Goal: Communication & Community: Answer question/provide support

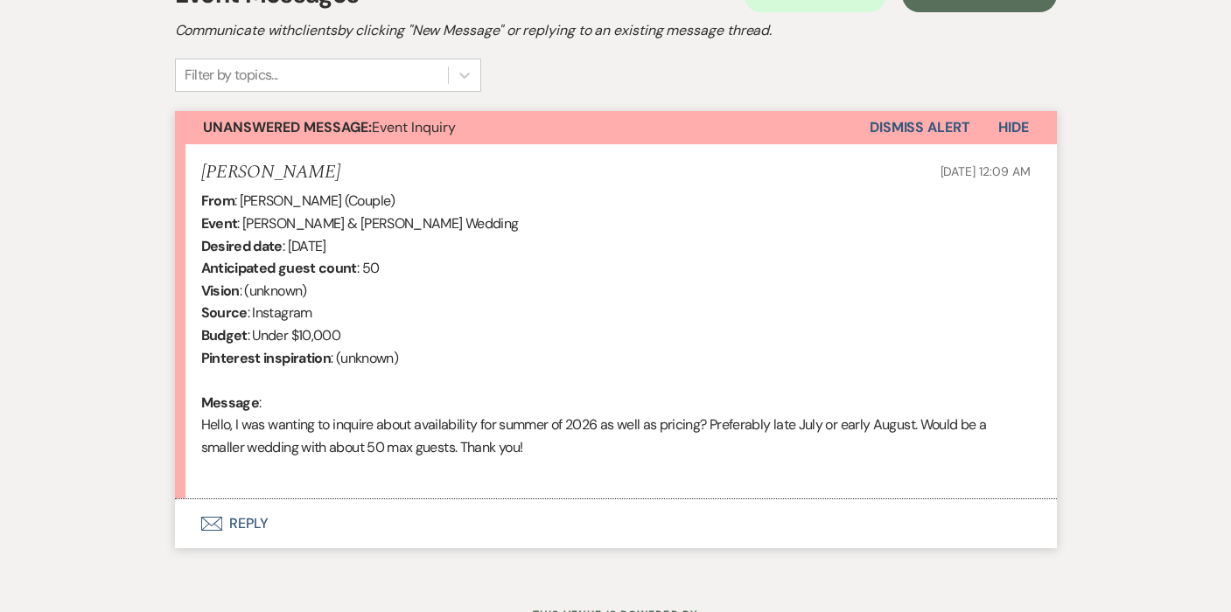
click at [236, 514] on button "Envelope Reply" at bounding box center [616, 523] width 882 height 49
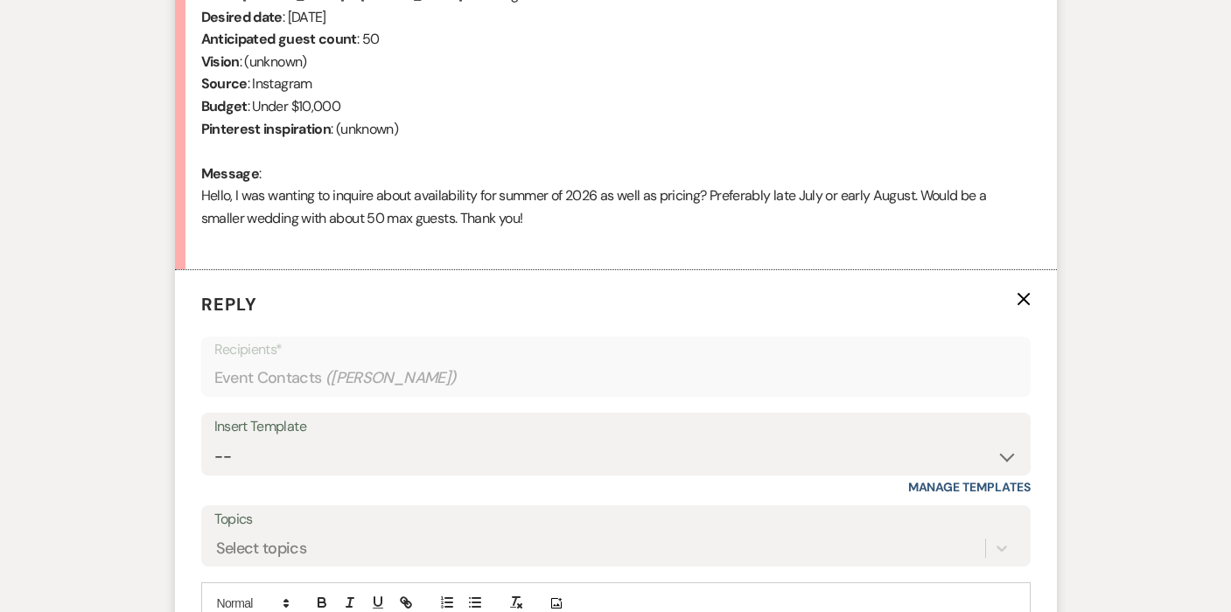
scroll to position [830, 0]
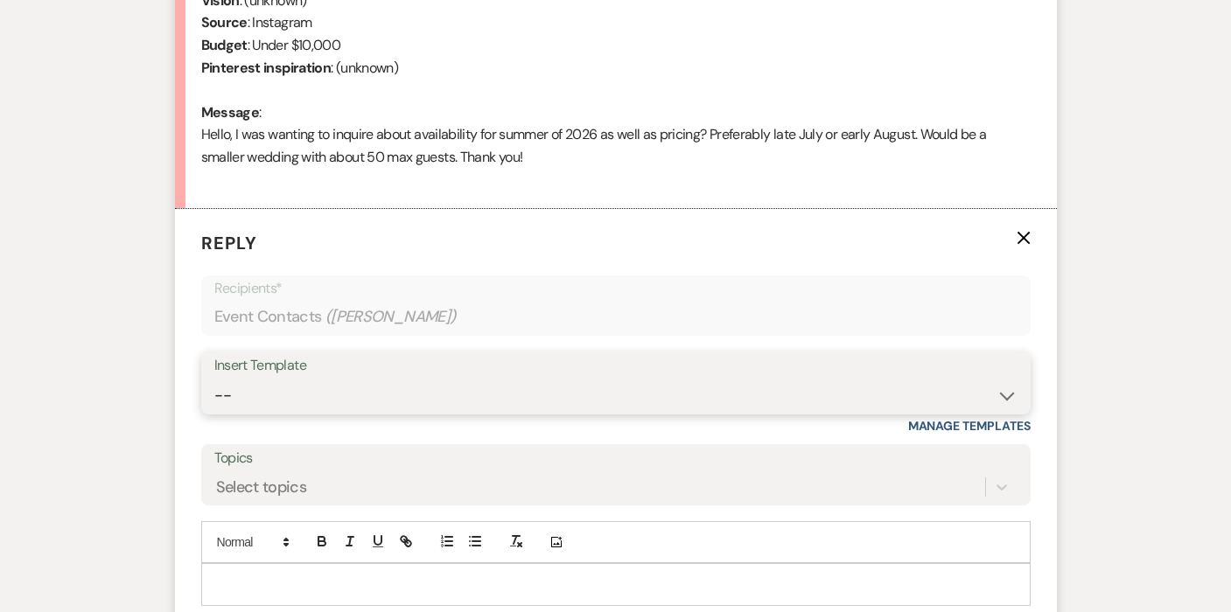
select select "4129"
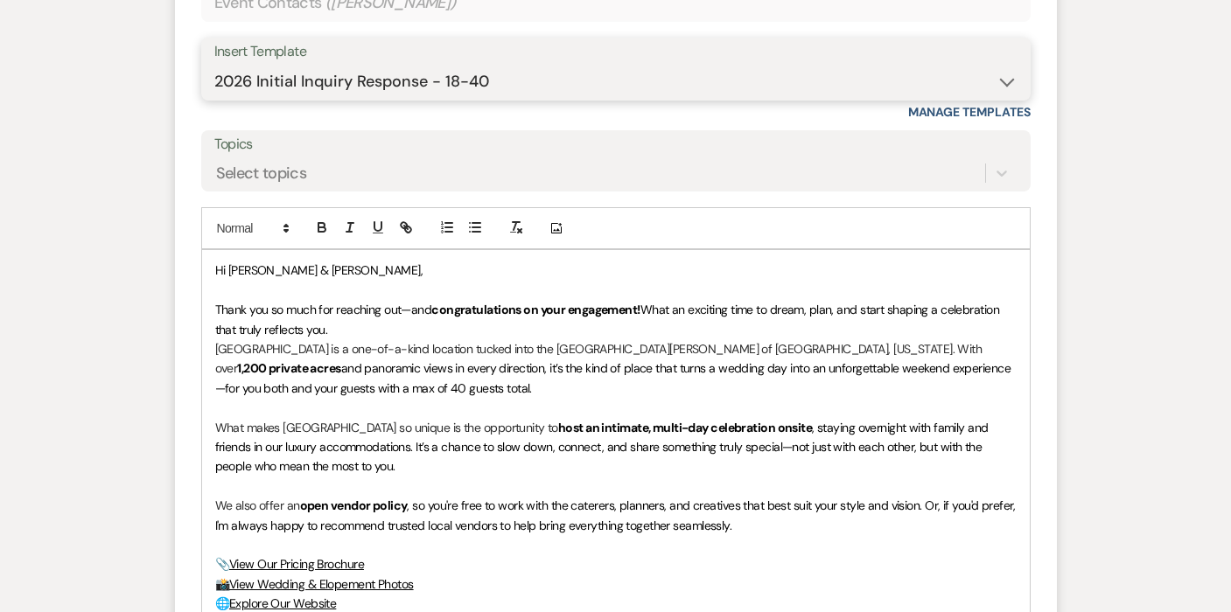
scroll to position [1188, 0]
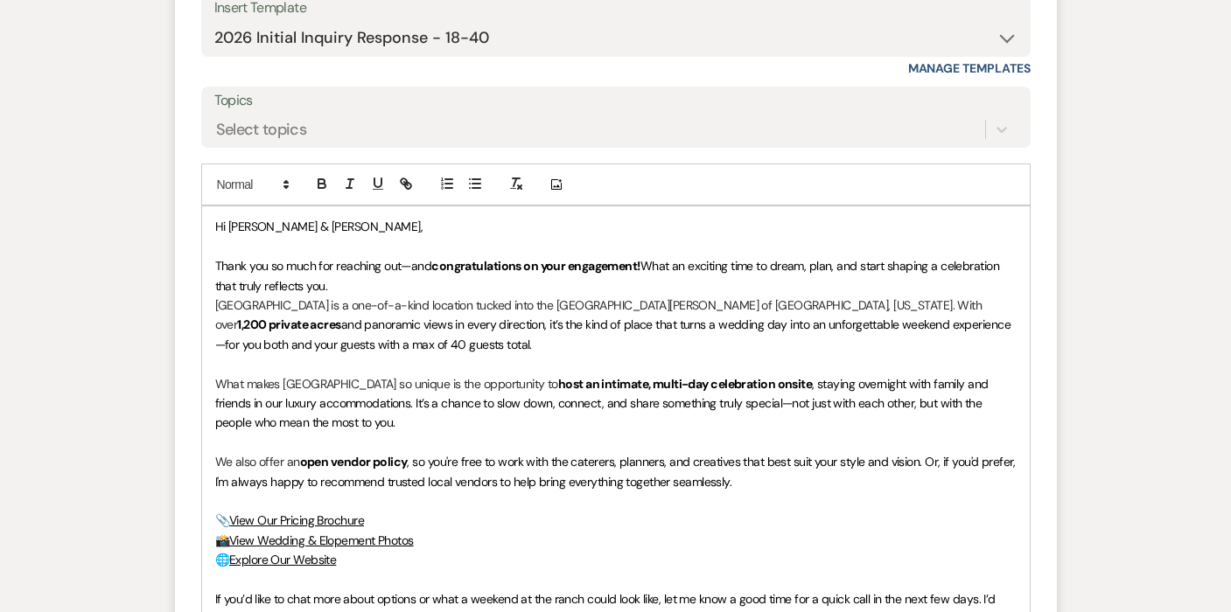
click at [357, 275] on p "Thank you so much for reaching out—and congratulations on your engagement! What…" at bounding box center [615, 275] width 801 height 39
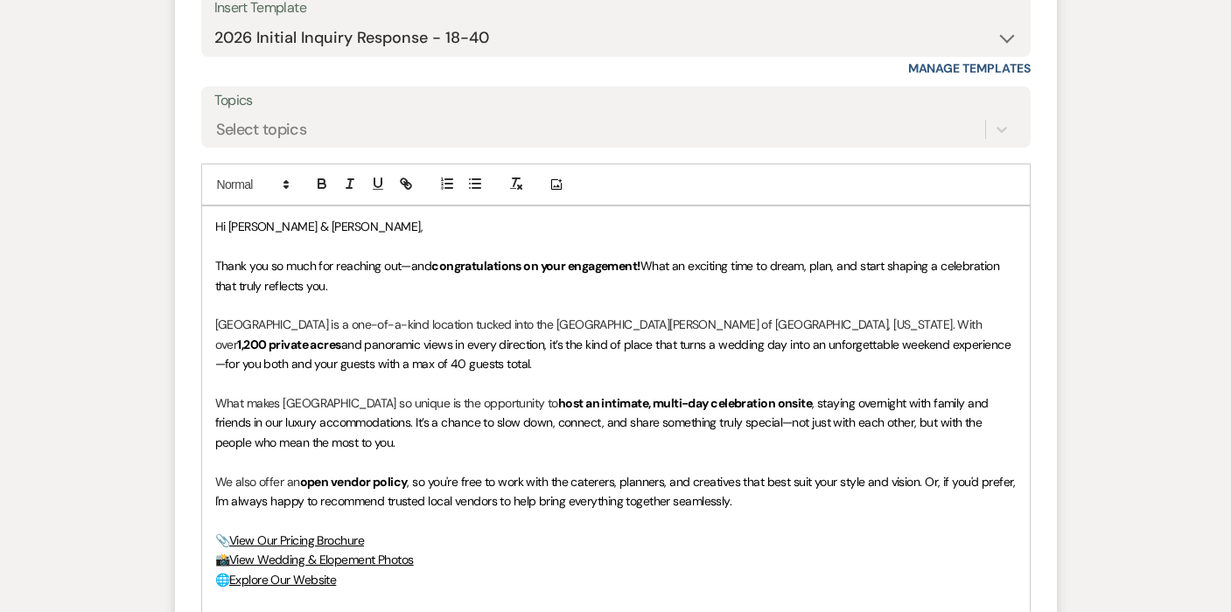
click at [406, 352] on p "[GEOGRAPHIC_DATA] is a one-of-a-kind location tucked into the [GEOGRAPHIC_DATA]…" at bounding box center [615, 344] width 801 height 59
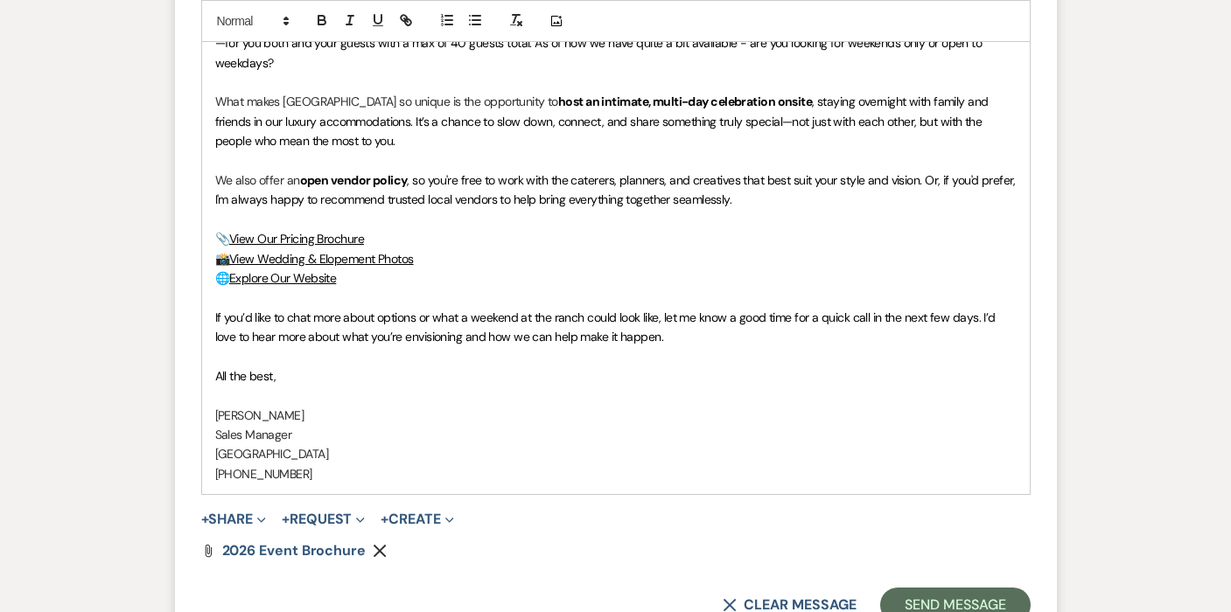
scroll to position [1633, 0]
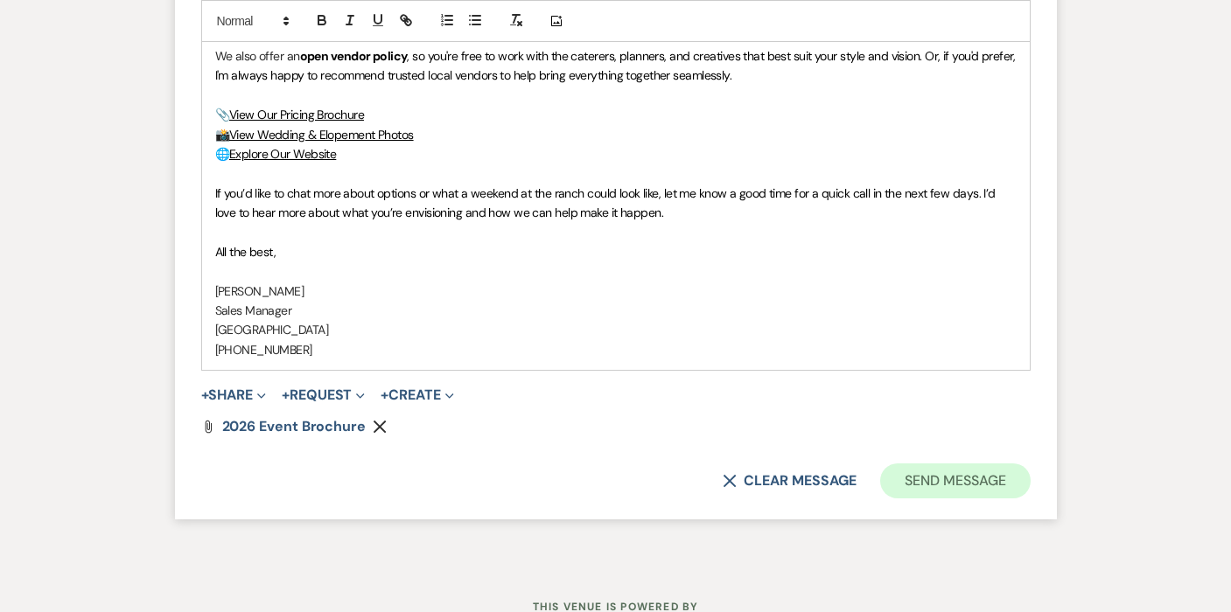
click at [970, 464] on button "Send Message" at bounding box center [955, 481] width 150 height 35
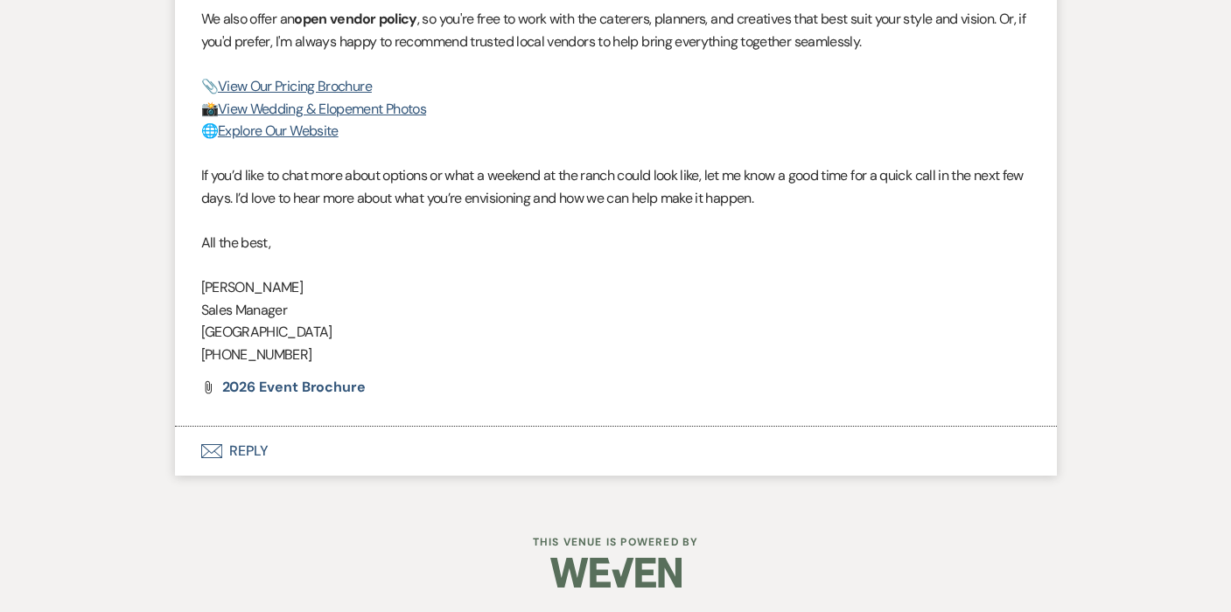
scroll to position [1384, 0]
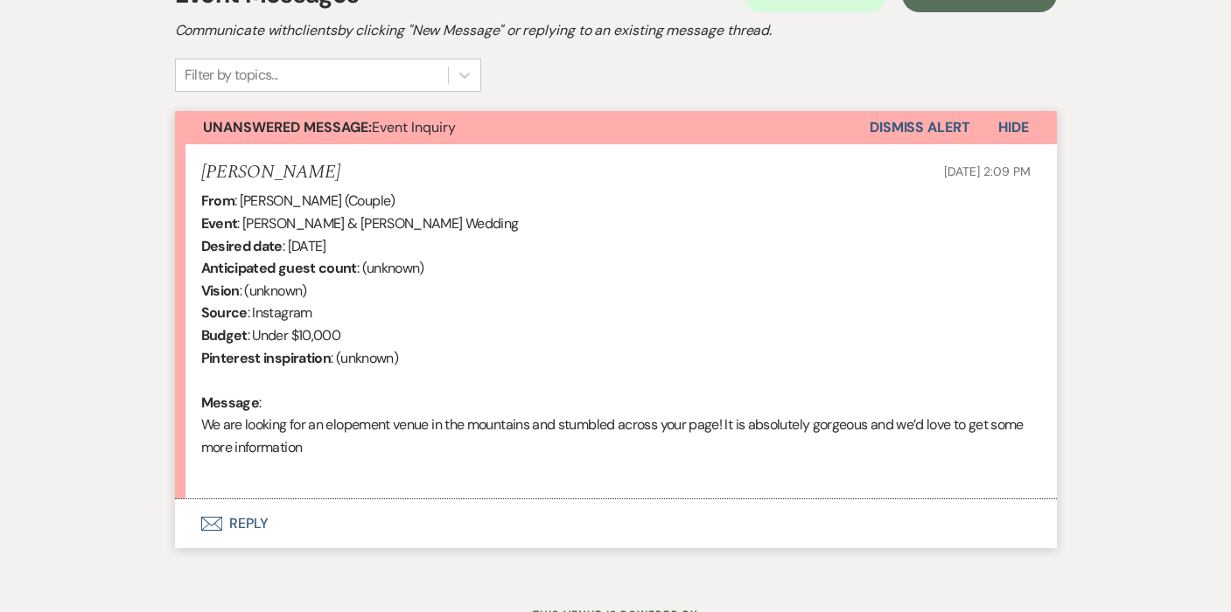
click at [220, 517] on icon "Envelope" at bounding box center [211, 524] width 21 height 14
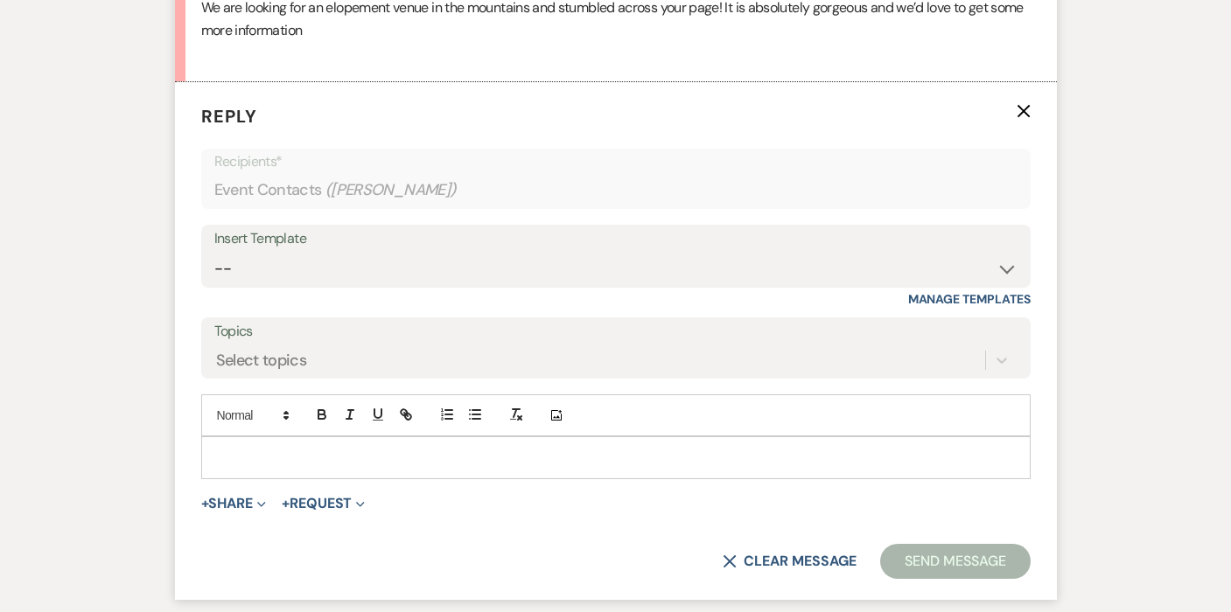
scroll to position [965, 0]
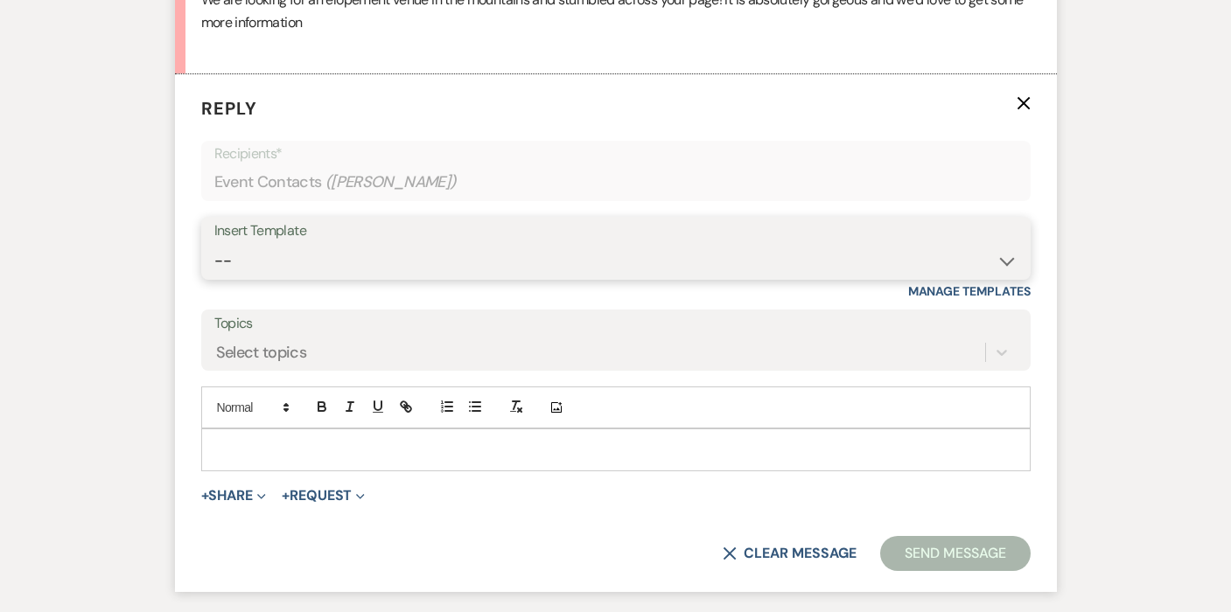
select select "4138"
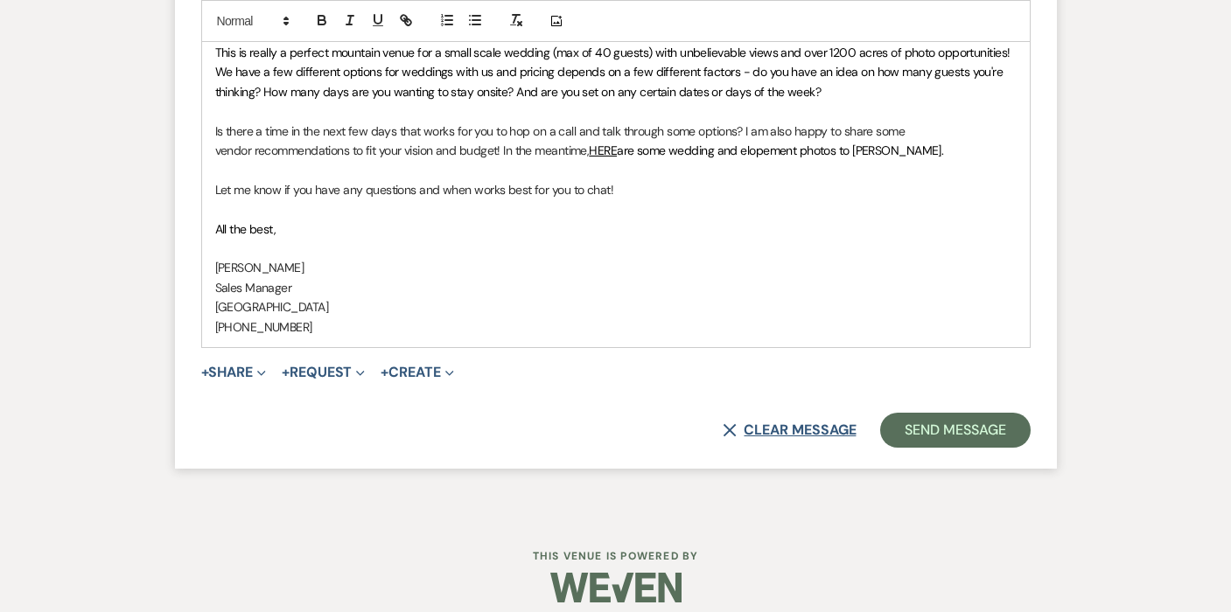
scroll to position [1440, 0]
click at [938, 414] on button "Send Message" at bounding box center [955, 431] width 150 height 35
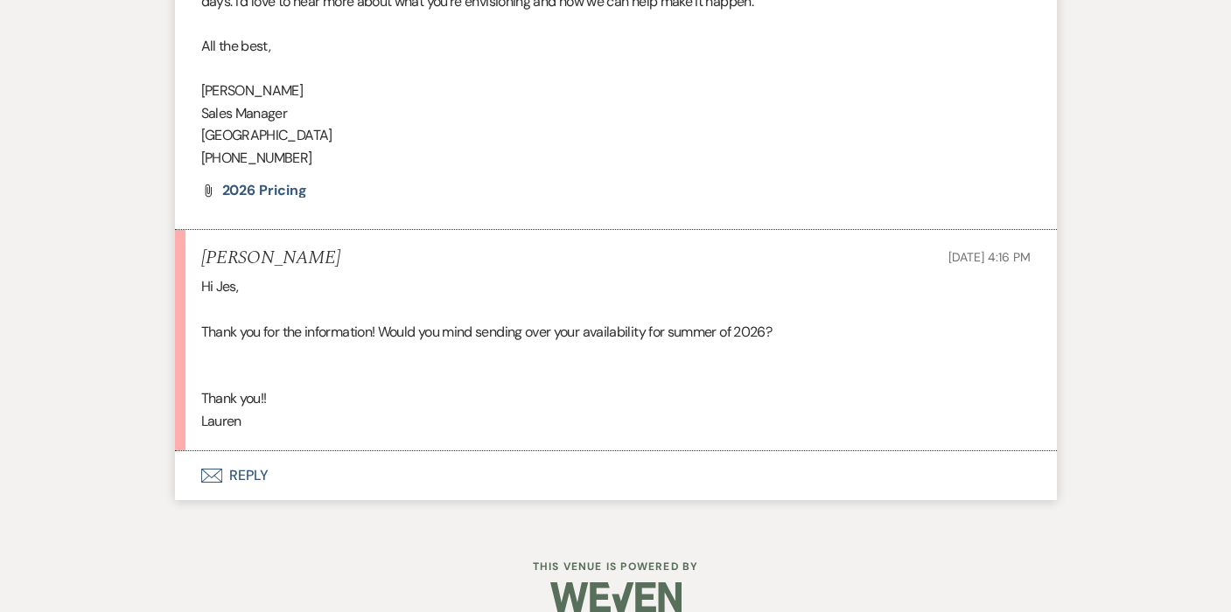
scroll to position [1580, 0]
click at [236, 452] on button "Envelope Reply" at bounding box center [616, 476] width 882 height 49
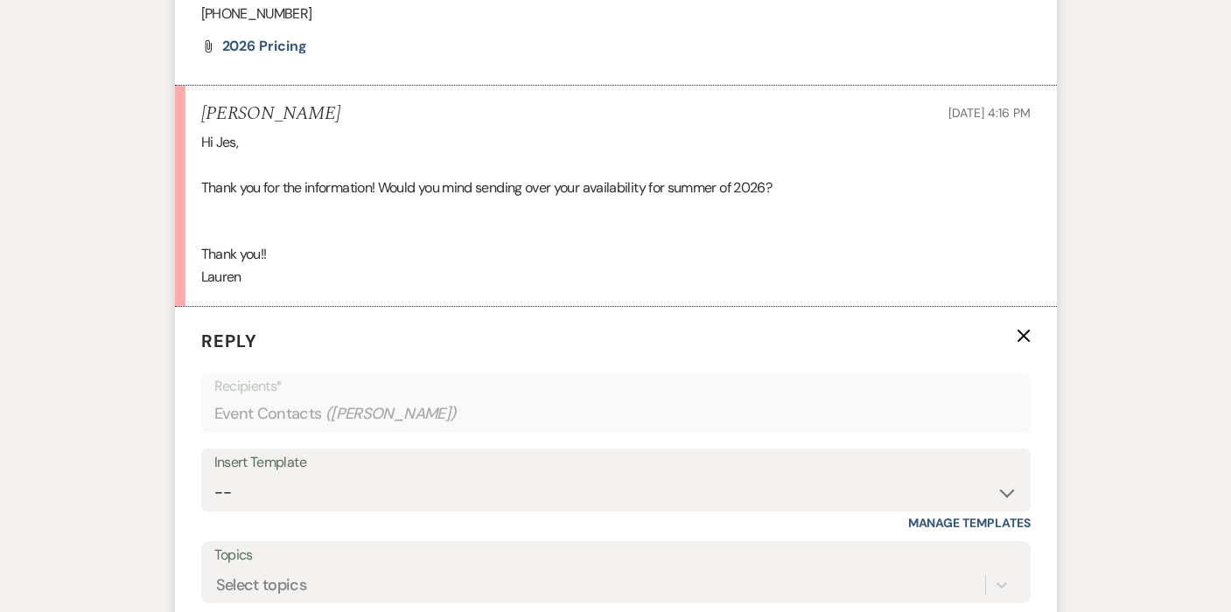
scroll to position [1817, 0]
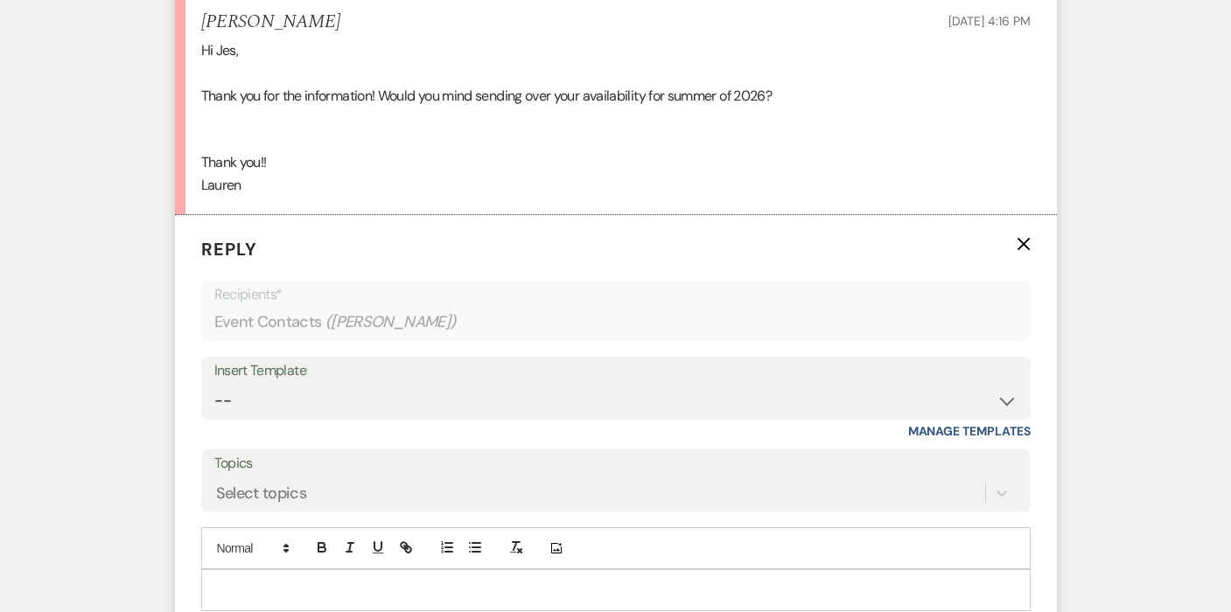
click at [391, 570] on div at bounding box center [615, 590] width 827 height 40
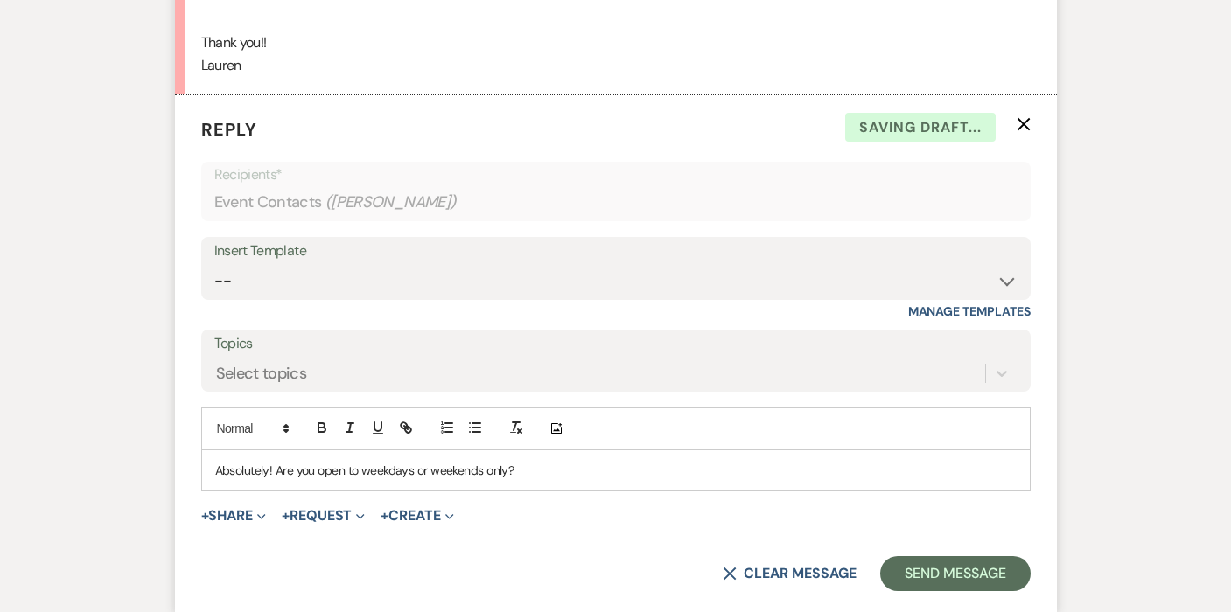
scroll to position [1991, 0]
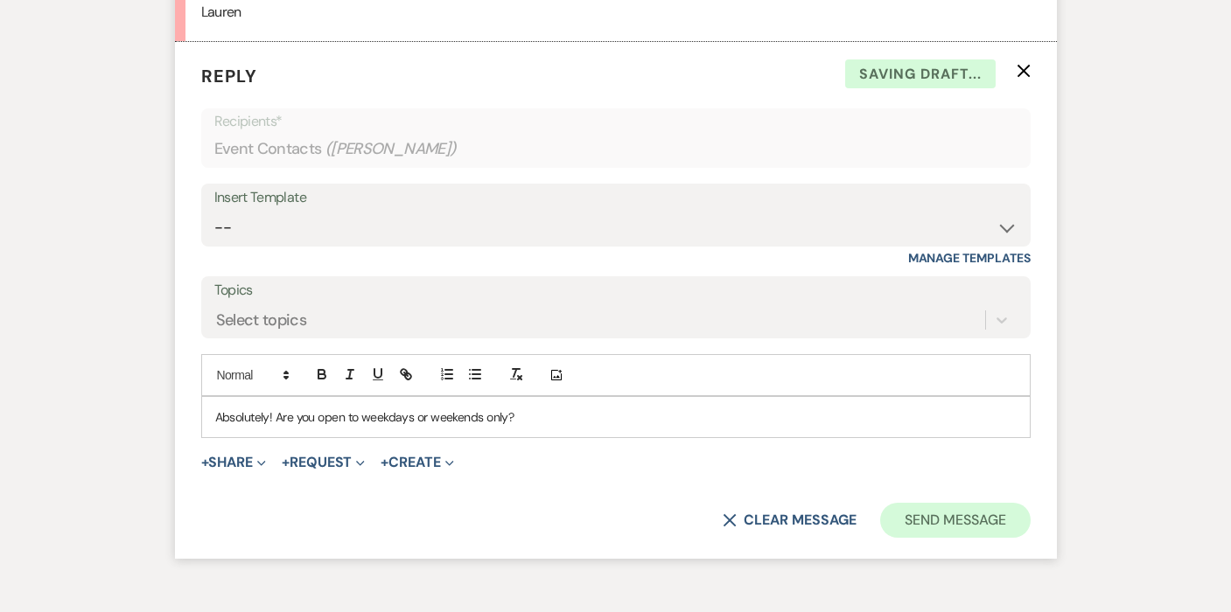
click at [956, 503] on button "Send Message" at bounding box center [955, 520] width 150 height 35
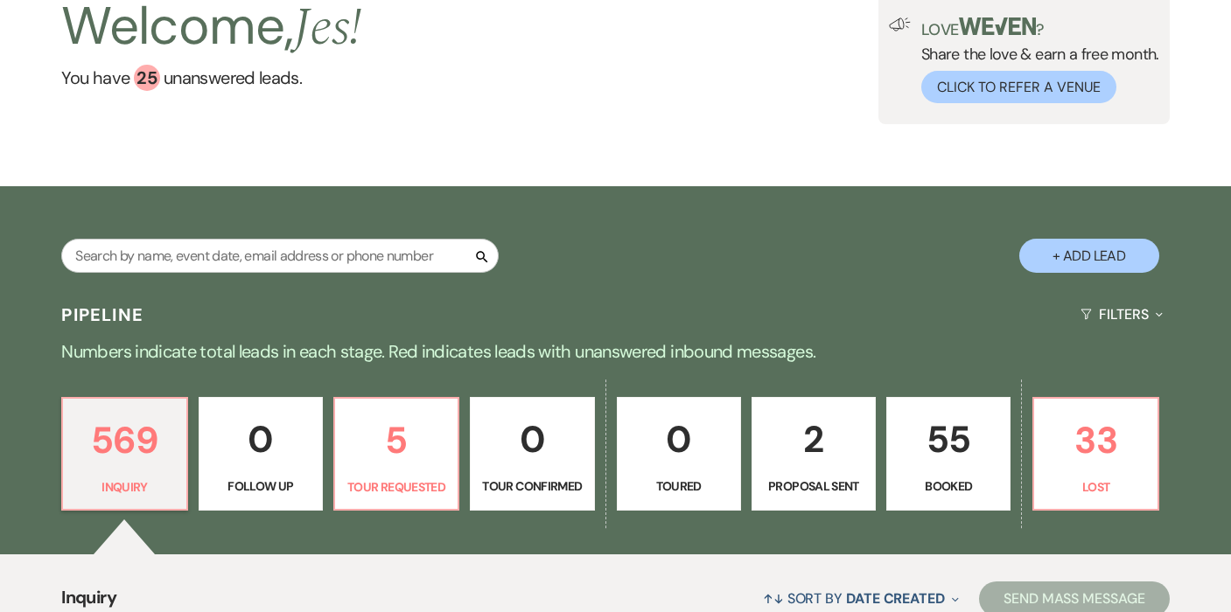
scroll to position [237, 0]
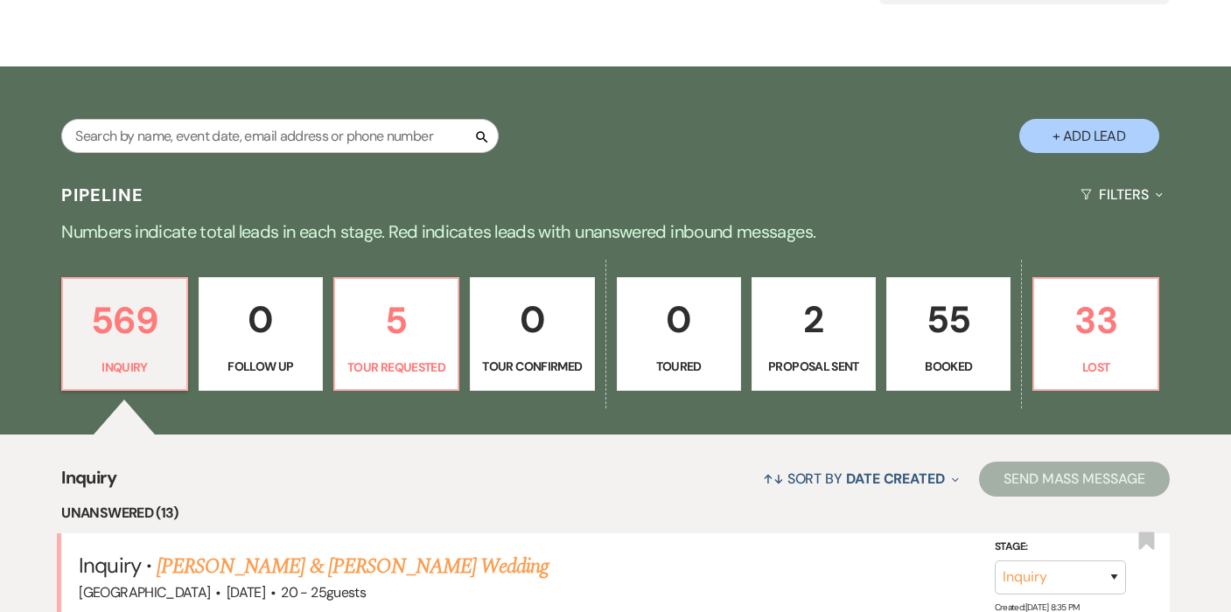
click at [948, 316] on p "55" at bounding box center [947, 319] width 101 height 59
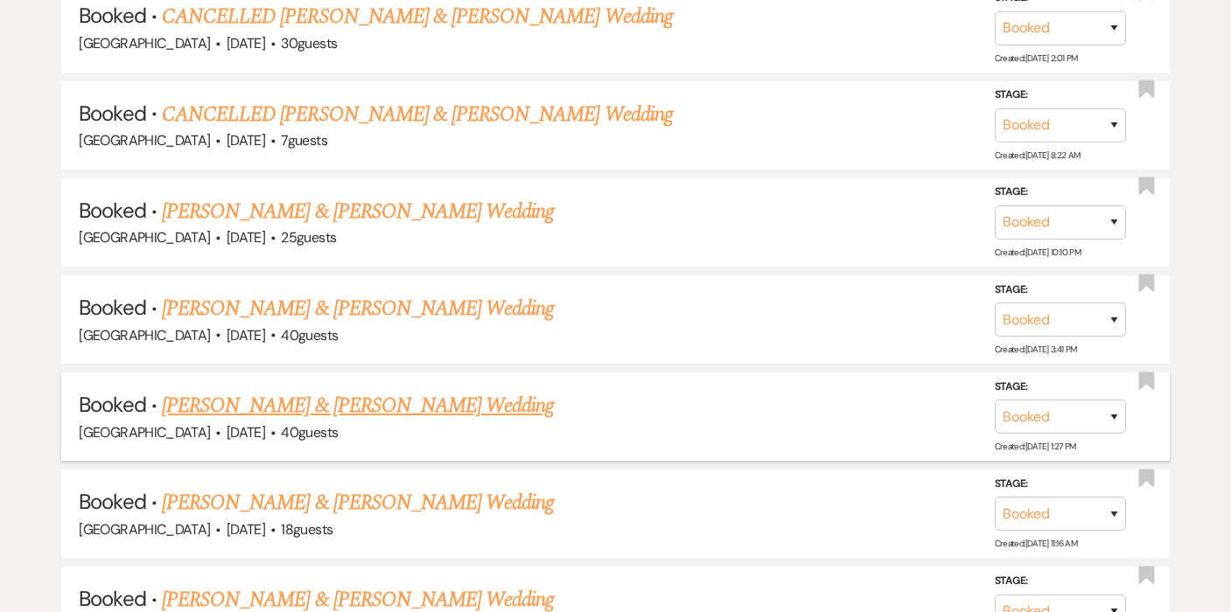
scroll to position [2340, 0]
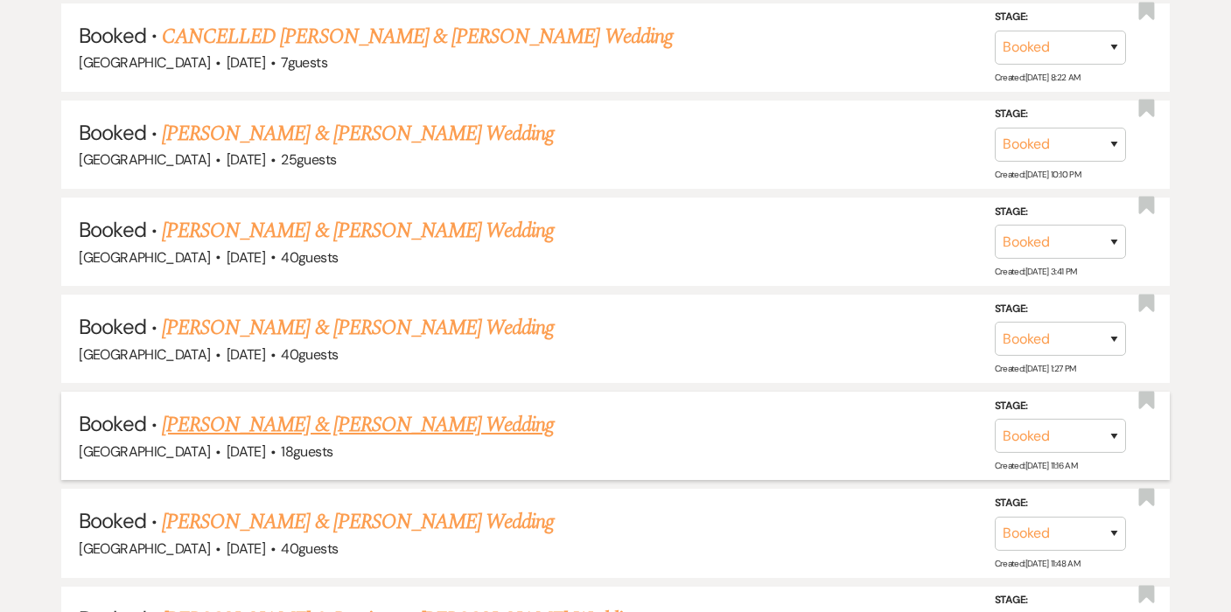
click at [434, 409] on link "Conor Horgan & Morgan Thoutt's Wedding" at bounding box center [358, 424] width 392 height 31
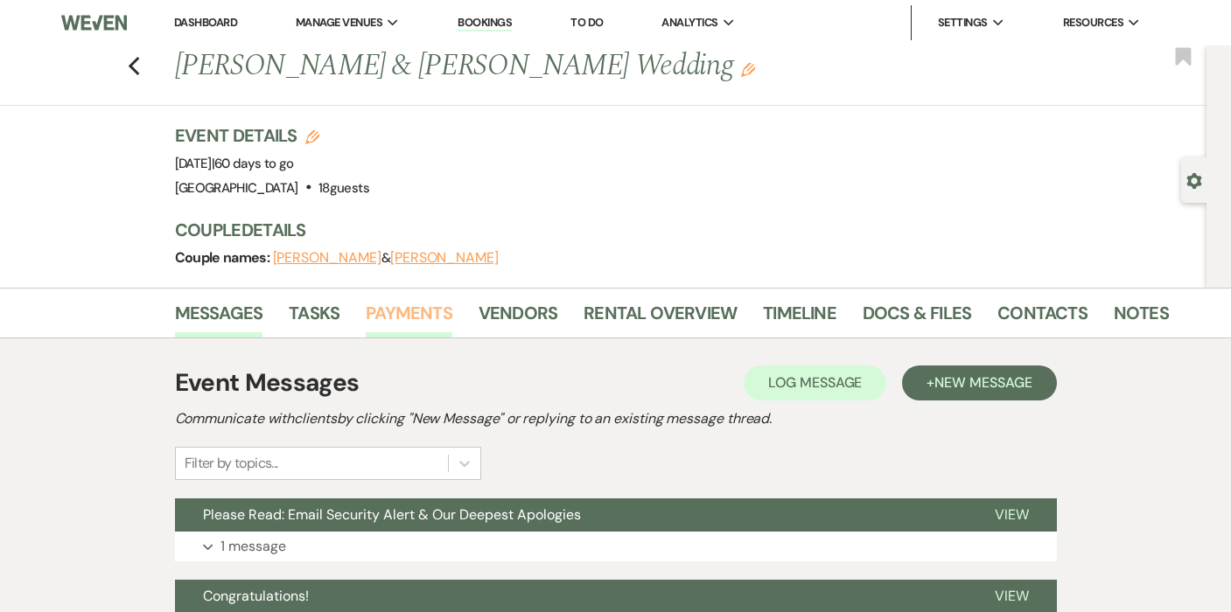
click at [415, 302] on link "Payments" at bounding box center [409, 318] width 87 height 38
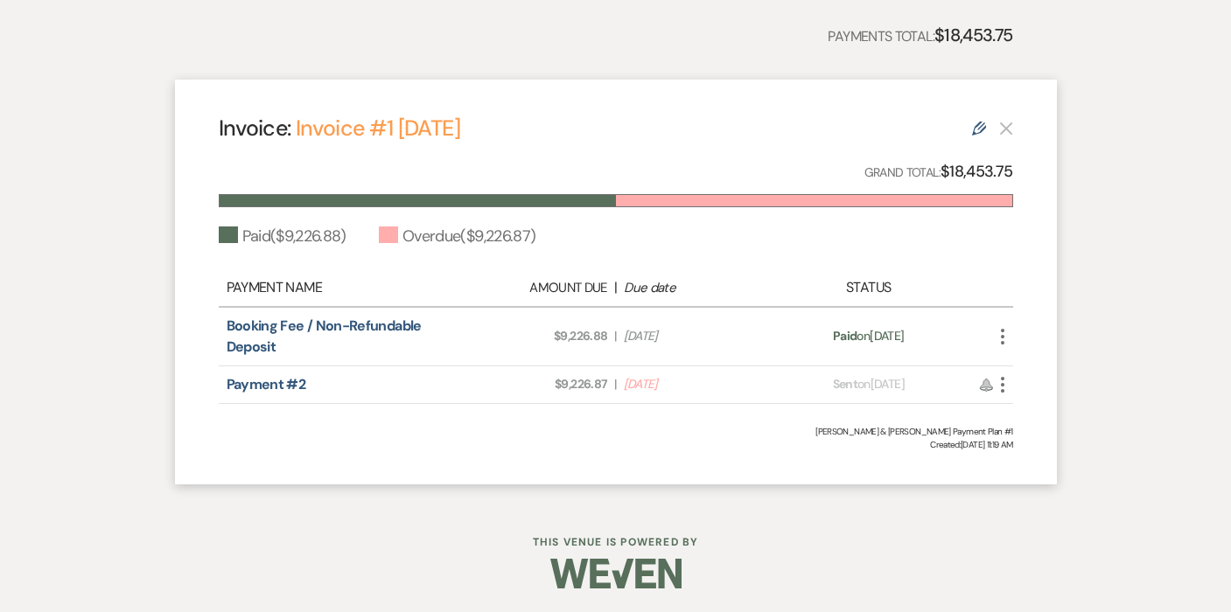
scroll to position [429, 0]
drag, startPoint x: 607, startPoint y: 383, endPoint x: 554, endPoint y: 384, distance: 53.4
click at [554, 384] on span "Amount Due: $9,226.87" at bounding box center [538, 385] width 138 height 18
copy span "$9,226.87"
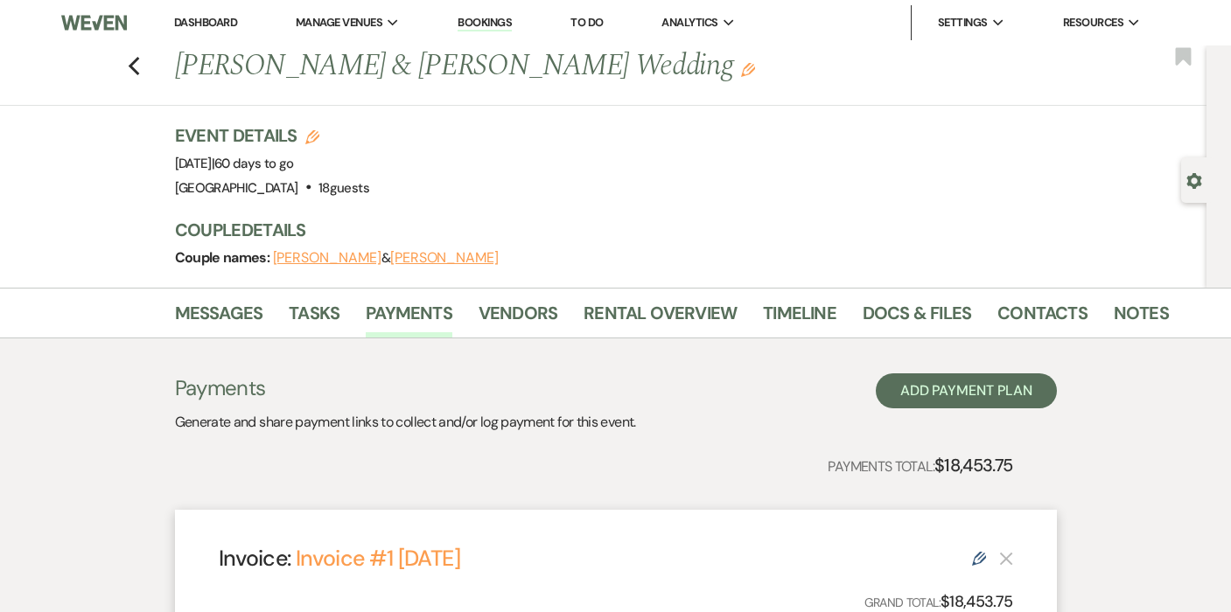
scroll to position [0, 0]
click at [1035, 313] on link "Contacts" at bounding box center [1042, 318] width 90 height 38
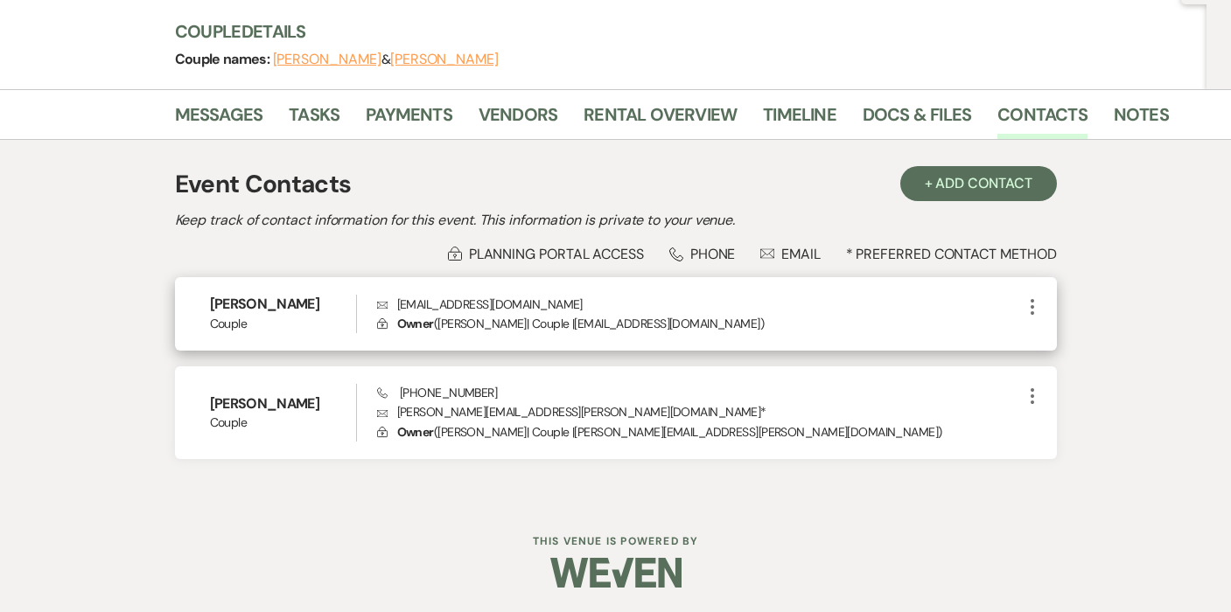
scroll to position [198, 0]
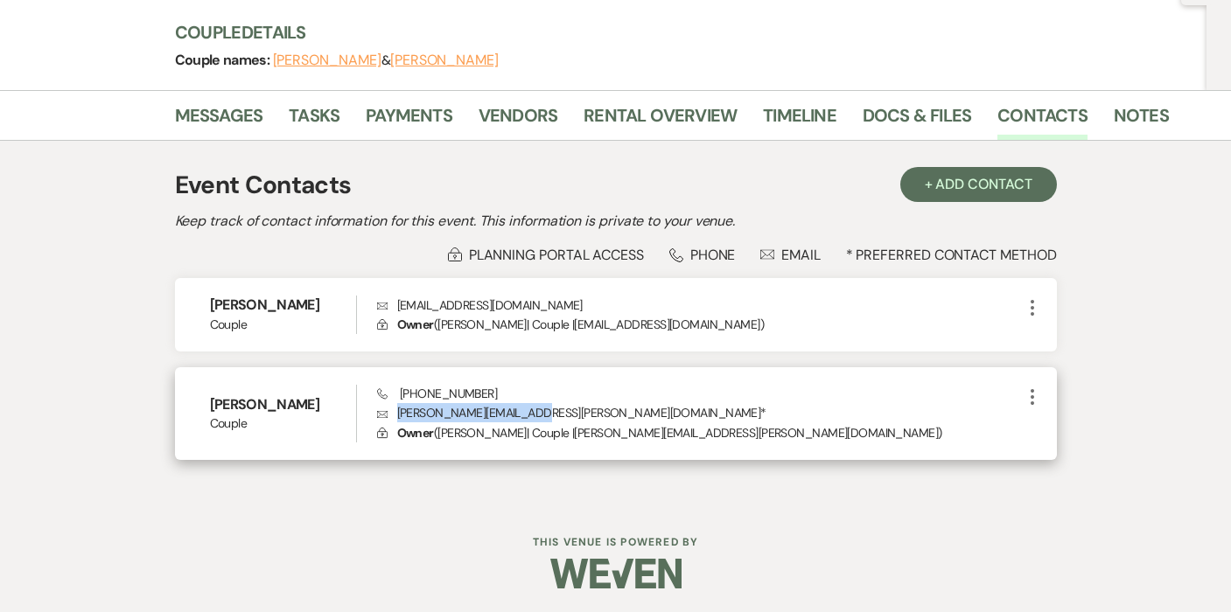
drag, startPoint x: 534, startPoint y: 414, endPoint x: 399, endPoint y: 413, distance: 135.6
click at [399, 413] on p "Envelope morgan.thoutt@gmail.com *" at bounding box center [699, 412] width 645 height 19
copy p "morgan.thoutt@gmail.com"
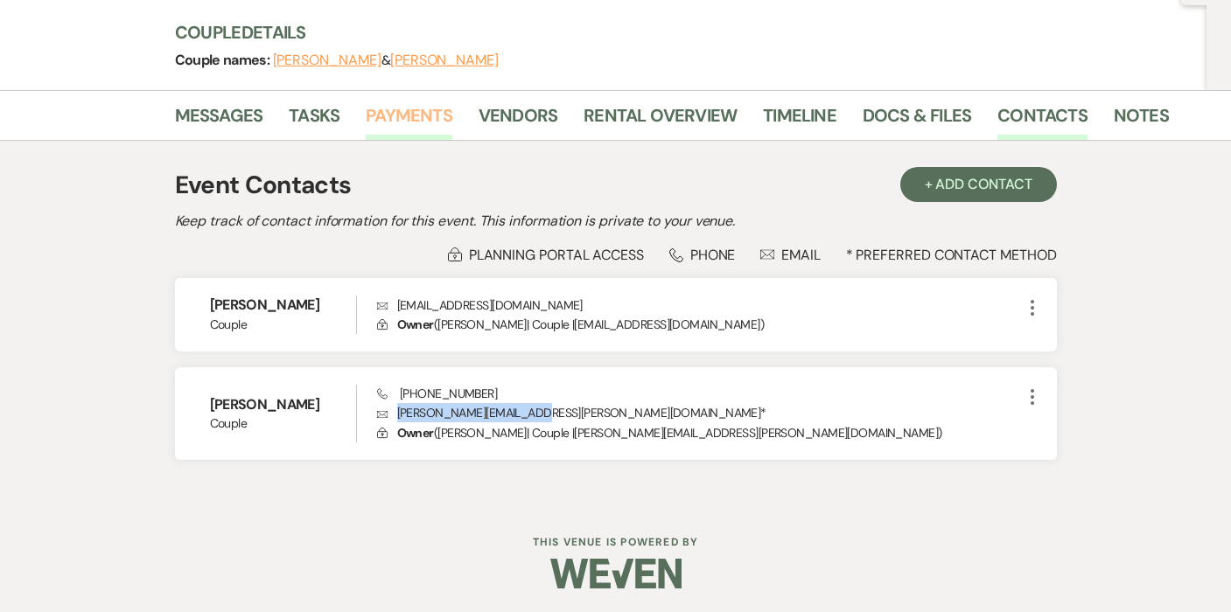
click at [402, 106] on link "Payments" at bounding box center [409, 120] width 87 height 38
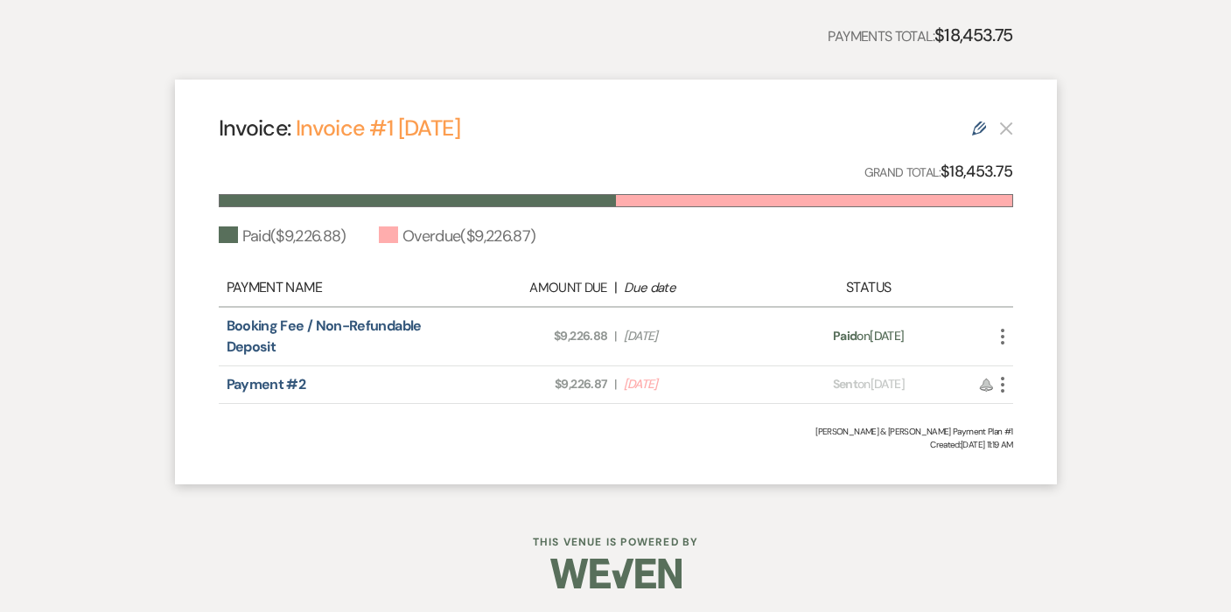
scroll to position [429, 0]
drag, startPoint x: 607, startPoint y: 381, endPoint x: 540, endPoint y: 381, distance: 67.3
click at [540, 381] on span "Amount Due: $9,226.87" at bounding box center [538, 385] width 138 height 18
copy span "$9,226.87"
